Goal: Check status

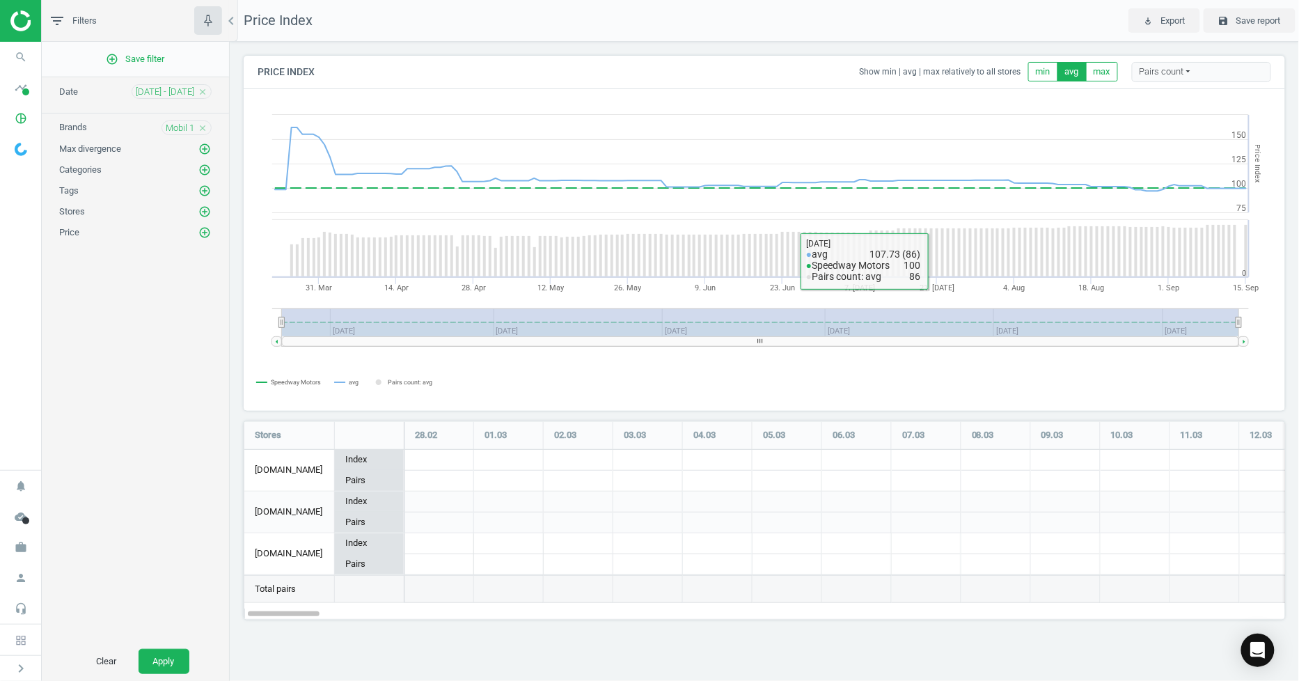
scroll to position [223, 1067]
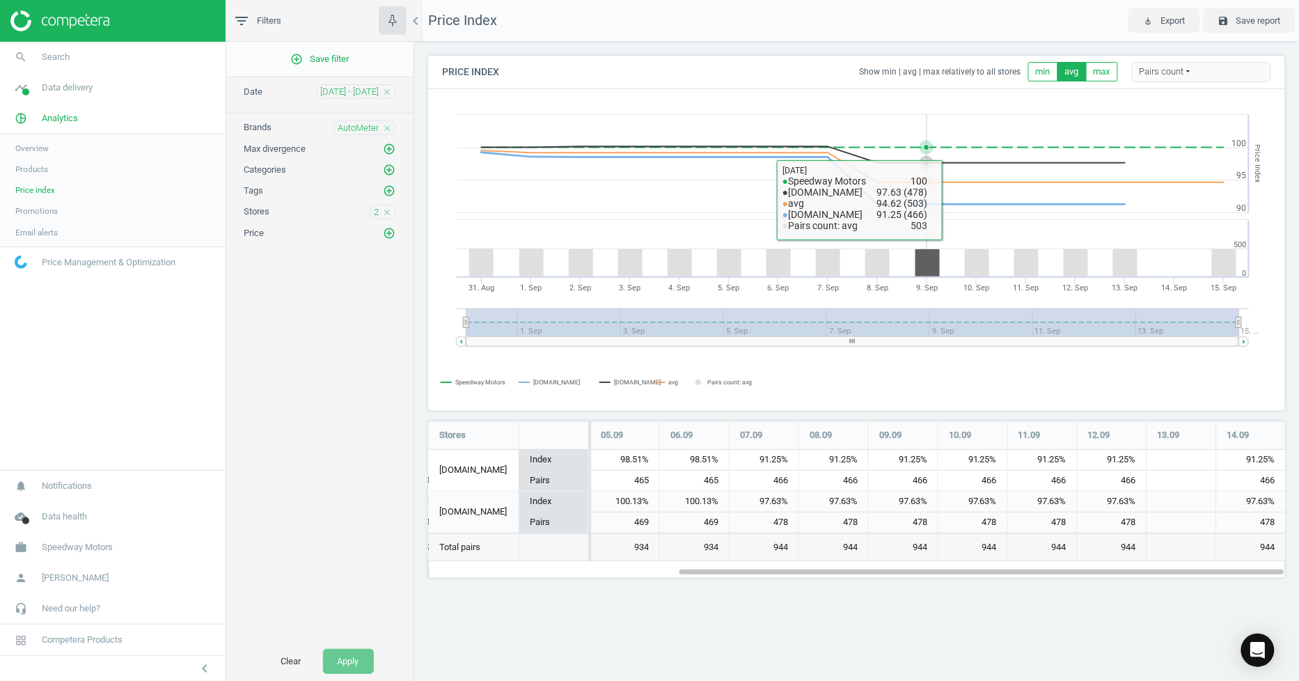
scroll to position [178, 880]
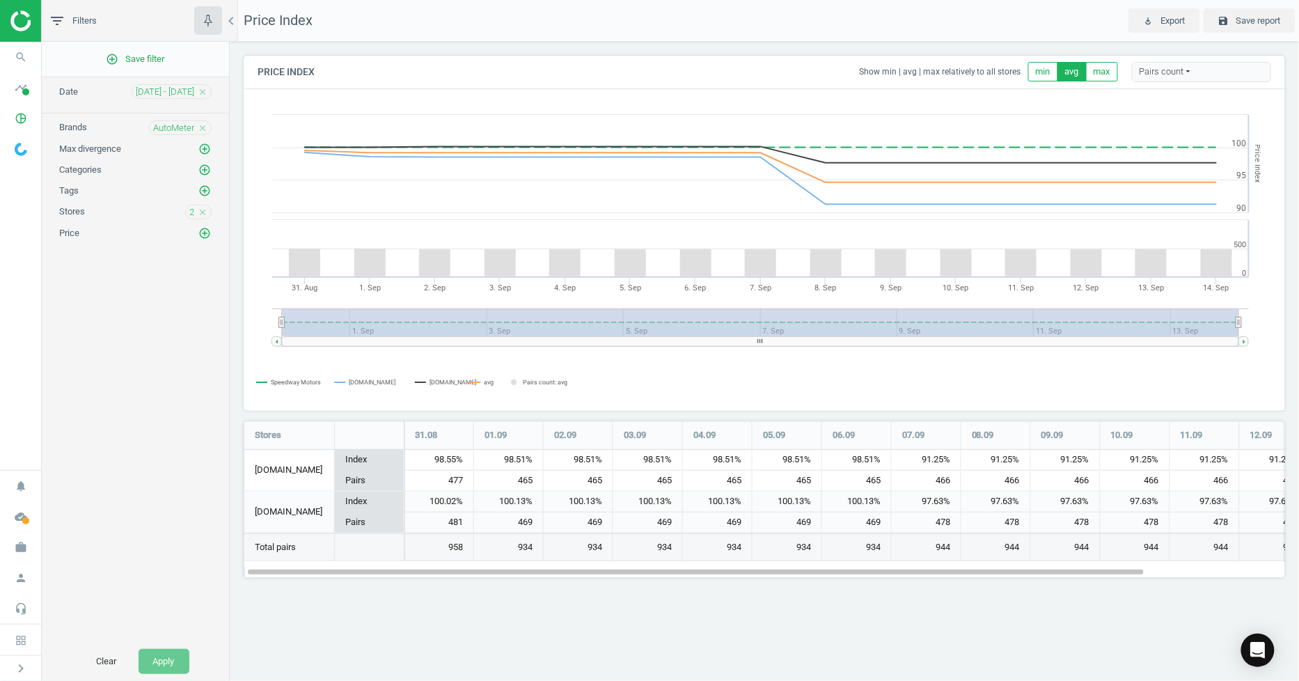
scroll to position [181, 1067]
